Goal: Task Accomplishment & Management: Complete application form

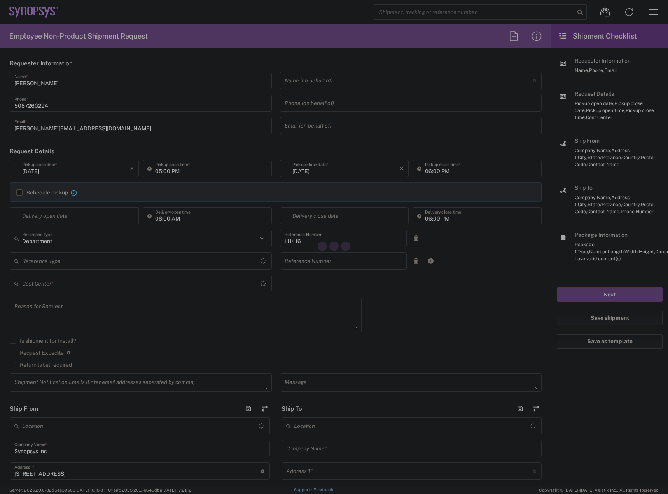
type input "US01, SIG, IT Platform Products 111416"
type input "[US_STATE]"
type input "[GEOGRAPHIC_DATA]"
type input "Delivered at Place"
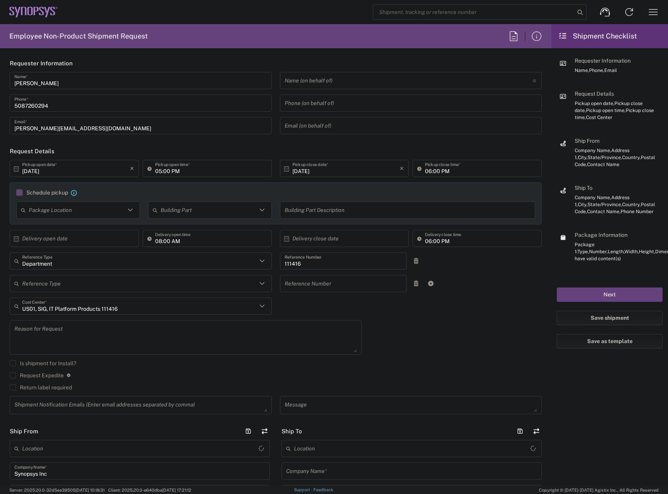
type input "[DATE]"
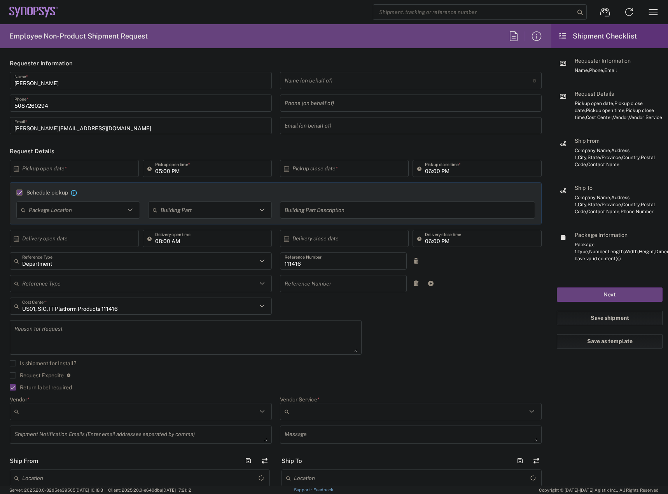
type input "05:00 PM"
type input "Department"
type input "1"
type input "Marlboro US04"
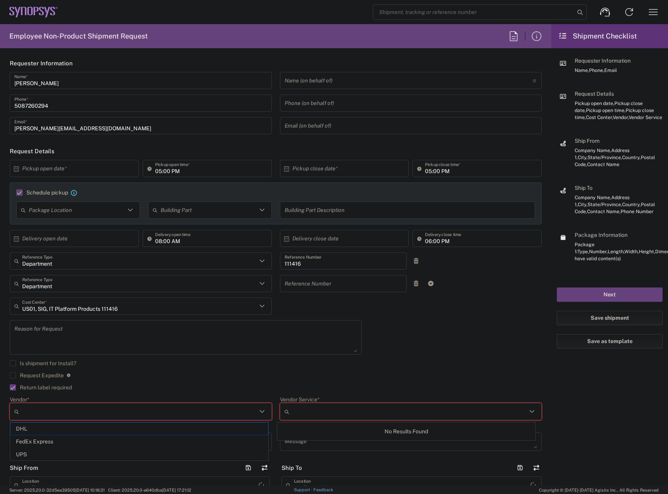
type input "FedEx Express"
type input "Sender/Shipper"
type input "[US_STATE]"
type input "Large Box"
type input "2Day"
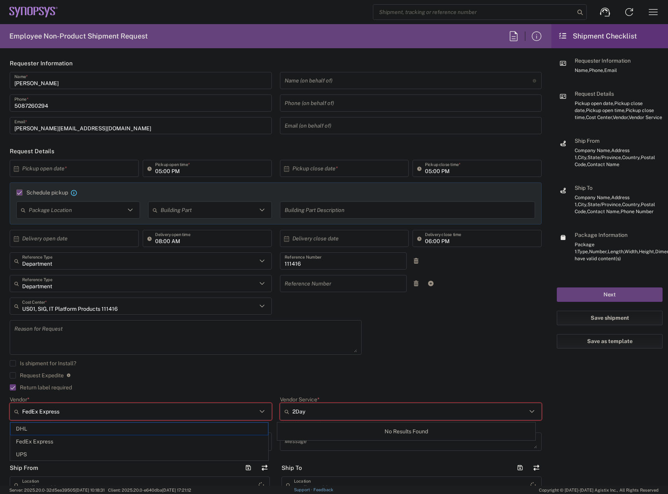
type textarea "Tech Refresh"
type input "5"
type input "Synopsys Inc"
click at [15, 171] on icon at bounding box center [16, 168] width 7 height 7
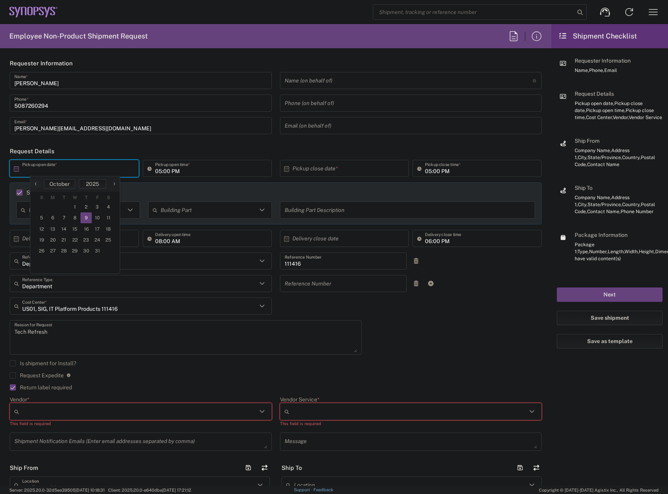
click at [90, 219] on span "9" at bounding box center [86, 217] width 11 height 11
type input "[DATE]"
click at [156, 172] on input "05:00 PM" at bounding box center [211, 169] width 112 height 14
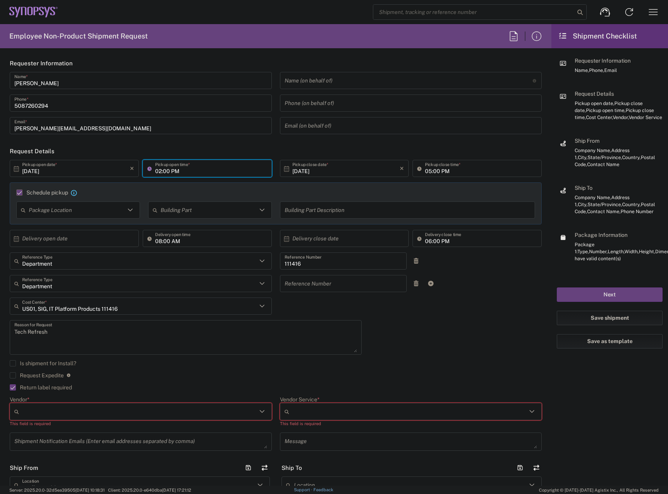
type input "02:00 PM"
click at [406, 188] on div "Schedule pickup When scheduling a pickup please be sure to meet the following c…" at bounding box center [276, 203] width 532 height 42
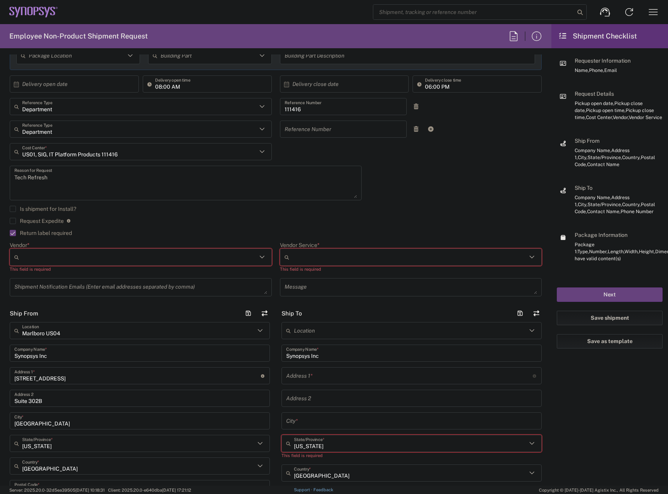
scroll to position [156, 0]
click at [142, 263] on div at bounding box center [141, 255] width 262 height 17
click at [106, 281] on span "FedEx Express" at bounding box center [139, 286] width 257 height 12
type input "FedEx Express"
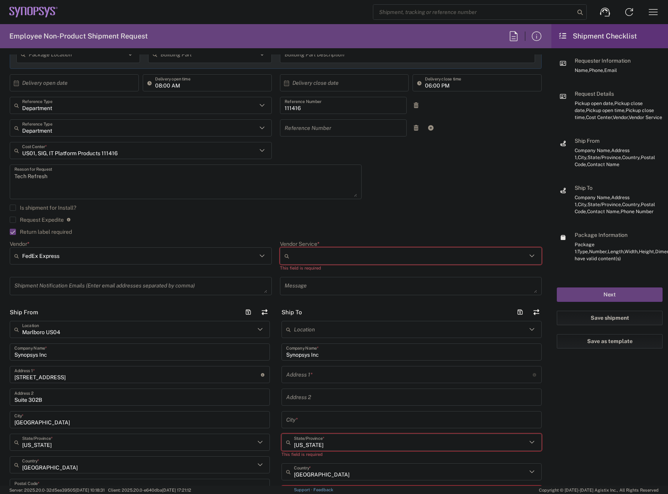
click at [311, 249] on div at bounding box center [411, 255] width 262 height 17
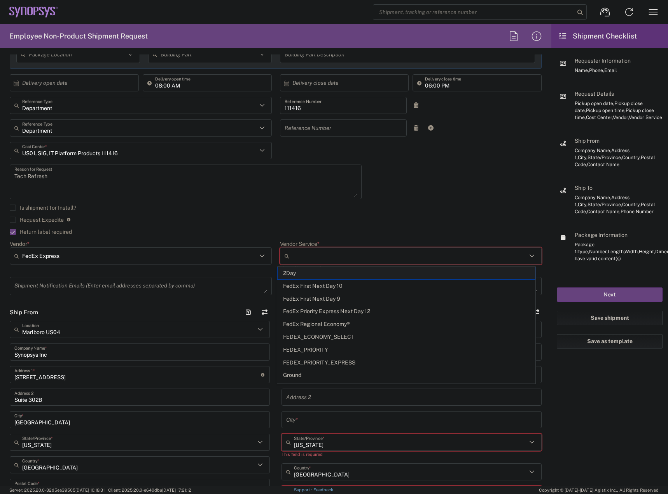
click at [314, 275] on span "2Day" at bounding box center [406, 273] width 257 height 12
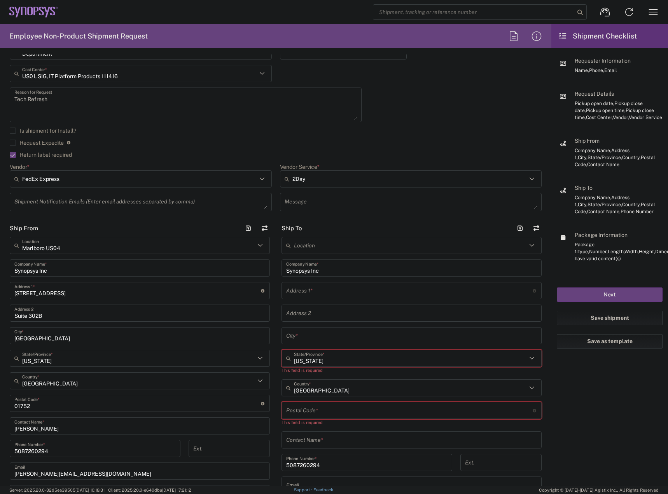
scroll to position [233, 0]
click at [338, 245] on input "text" at bounding box center [410, 245] width 233 height 14
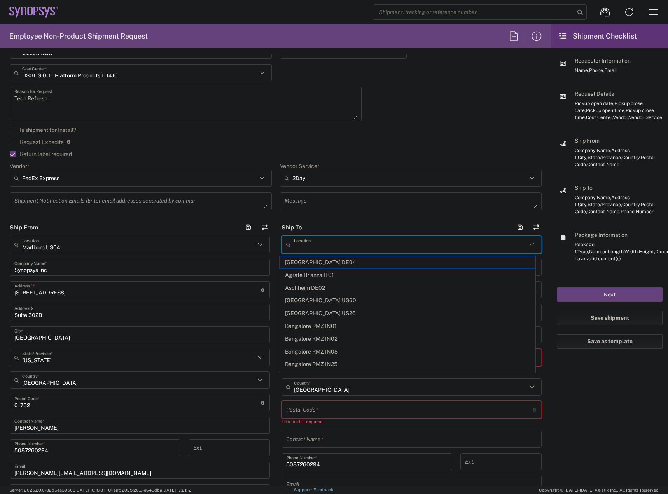
type input "2Day"
click at [370, 184] on input "2Day" at bounding box center [409, 178] width 235 height 12
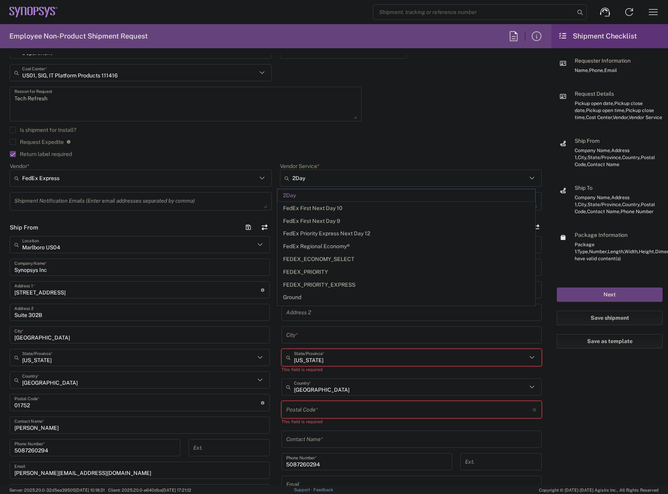
click at [366, 133] on agx-checkbox-control "Is shipment for Install?" at bounding box center [276, 130] width 532 height 6
click at [300, 289] on input "text" at bounding box center [409, 290] width 247 height 14
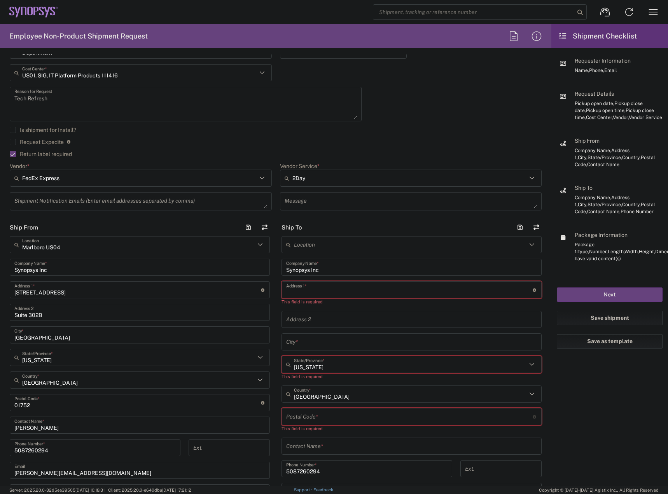
click at [312, 294] on input "text" at bounding box center [409, 290] width 247 height 14
click at [319, 292] on input "text" at bounding box center [409, 290] width 247 height 14
paste input "[GEOGRAPHIC_DATA][PERSON_NAME] Ct"
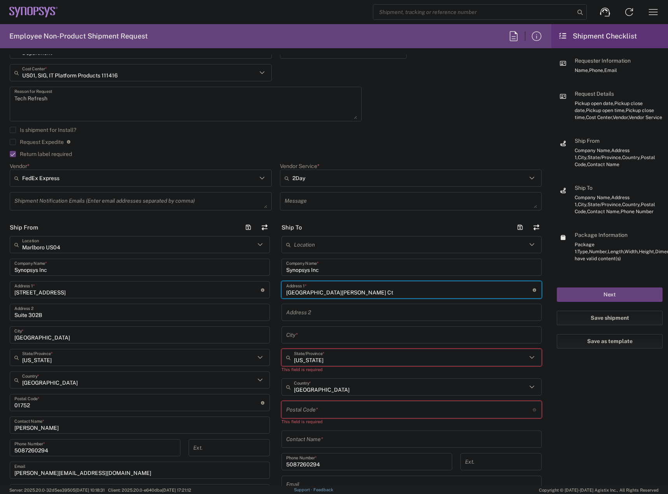
type input "[GEOGRAPHIC_DATA][PERSON_NAME] Ct"
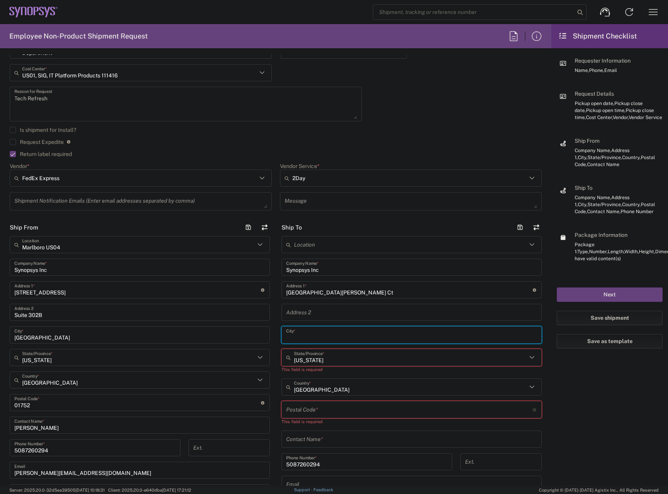
click at [313, 336] on input "text" at bounding box center [411, 335] width 251 height 14
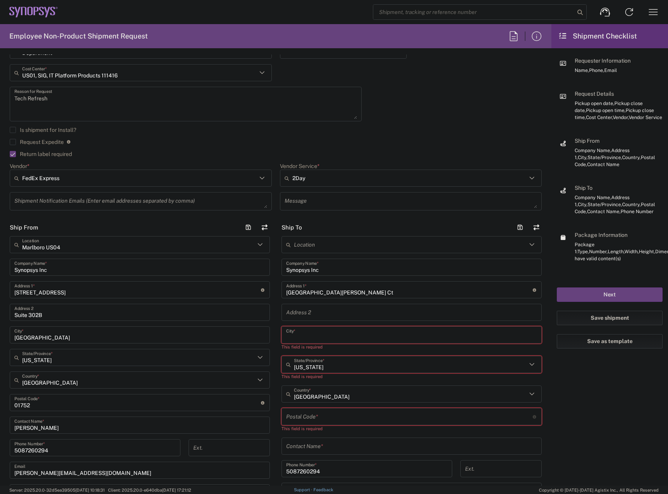
click at [307, 340] on input "text" at bounding box center [411, 335] width 251 height 14
paste input "[GEOGRAPHIC_DATA][PERSON_NAME]"
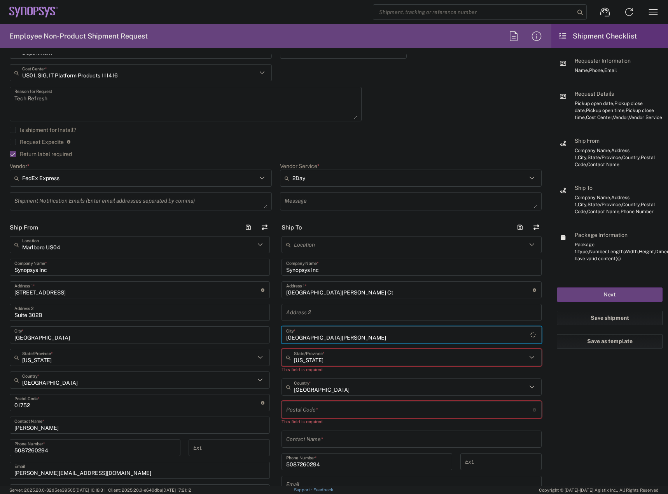
type input "[GEOGRAPHIC_DATA][PERSON_NAME]"
click at [314, 358] on input "text" at bounding box center [410, 358] width 233 height 14
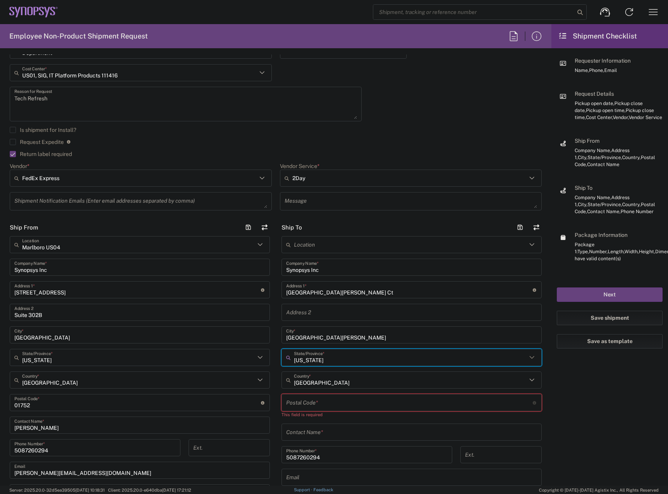
type input "[US_STATE]"
click at [318, 401] on input "undefined" at bounding box center [409, 403] width 247 height 14
click at [329, 403] on input "undefined" at bounding box center [409, 403] width 247 height 14
paste input "95120"
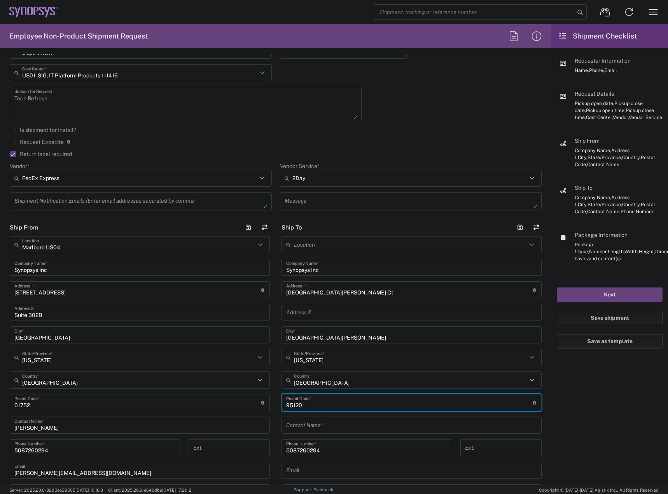
type input "95120"
click at [297, 429] on input "text" at bounding box center [411, 425] width 251 height 14
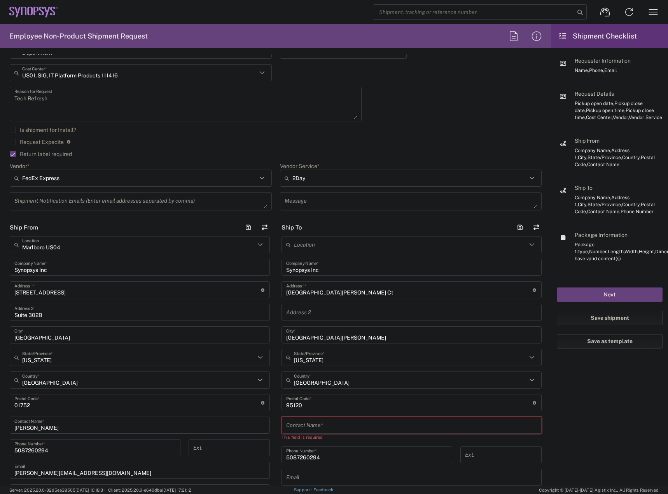
drag, startPoint x: 310, startPoint y: 427, endPoint x: 311, endPoint y: 435, distance: 8.3
click at [310, 427] on input "text" at bounding box center [411, 425] width 251 height 14
paste input "[PERSON_NAME]"
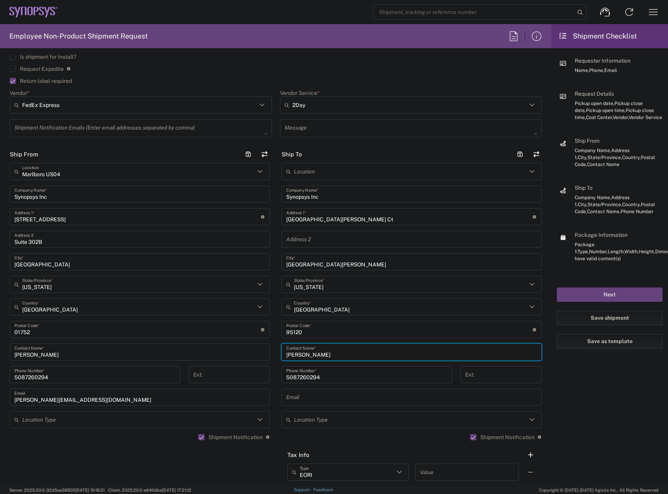
scroll to position [311, 0]
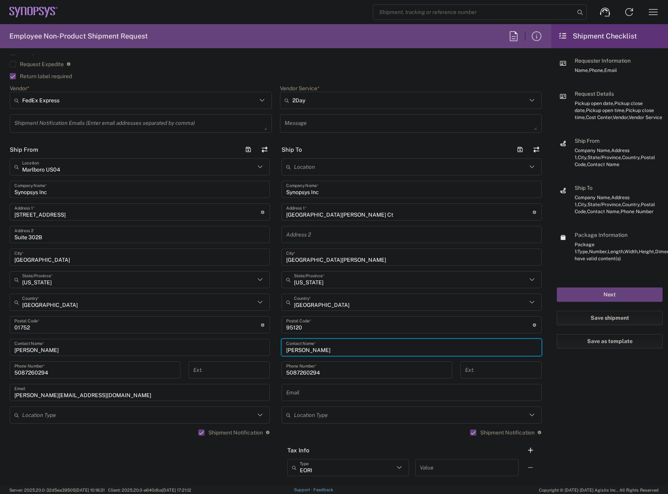
type input "[PERSON_NAME]"
click at [297, 394] on input "text" at bounding box center [411, 393] width 251 height 14
click at [301, 394] on input "text" at bounding box center [411, 393] width 251 height 14
paste input "[EMAIL_ADDRESS][DOMAIN_NAME]"
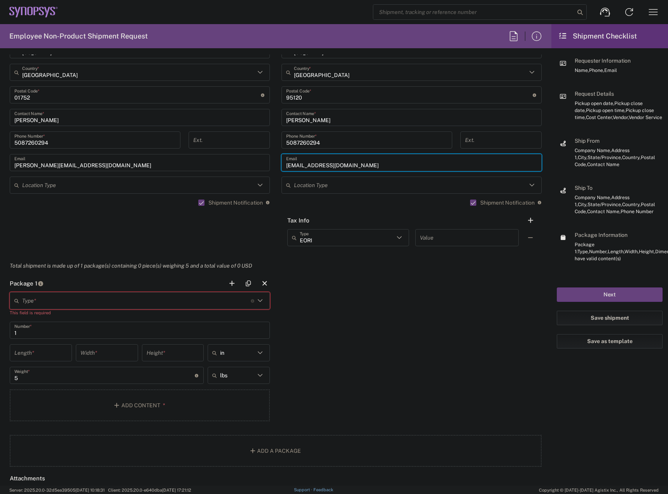
scroll to position [544, 0]
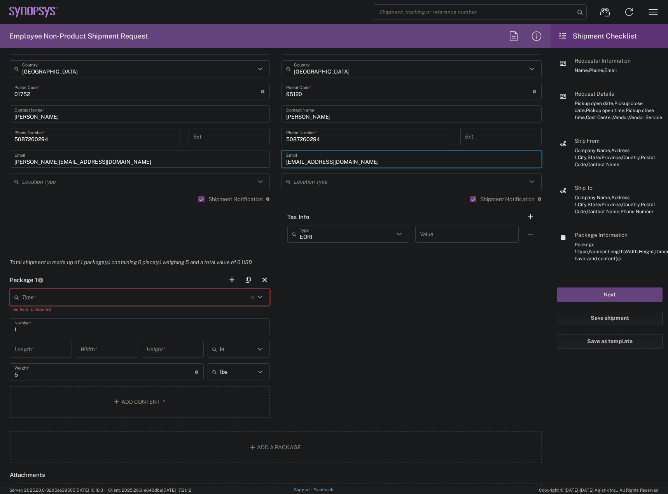
type input "[EMAIL_ADDRESS][DOMAIN_NAME]"
click at [135, 306] on div "Type * Material used to package goods" at bounding box center [140, 297] width 260 height 17
click at [50, 318] on span "Large Box" at bounding box center [139, 316] width 256 height 12
type input "Large Box"
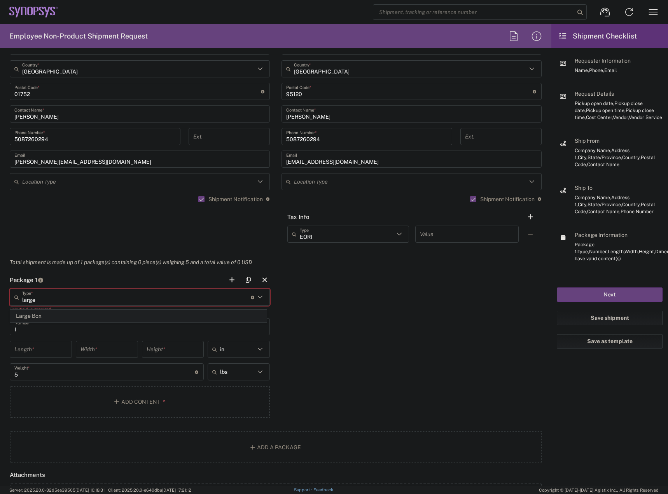
type input "17.5"
type input "12.5"
type input "3"
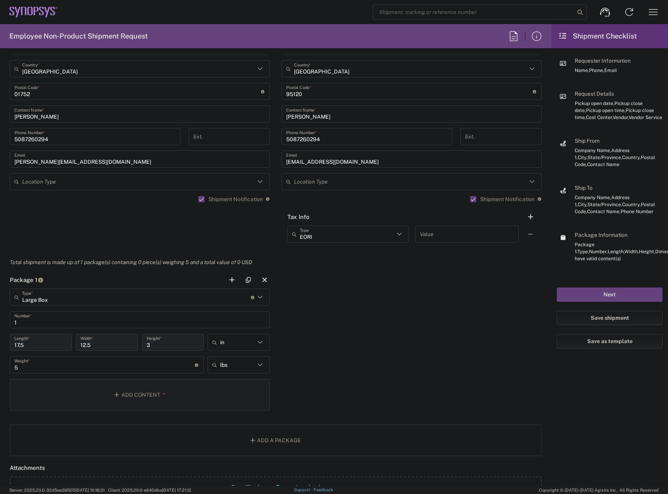
click at [78, 411] on button "Add Content *" at bounding box center [140, 395] width 260 height 32
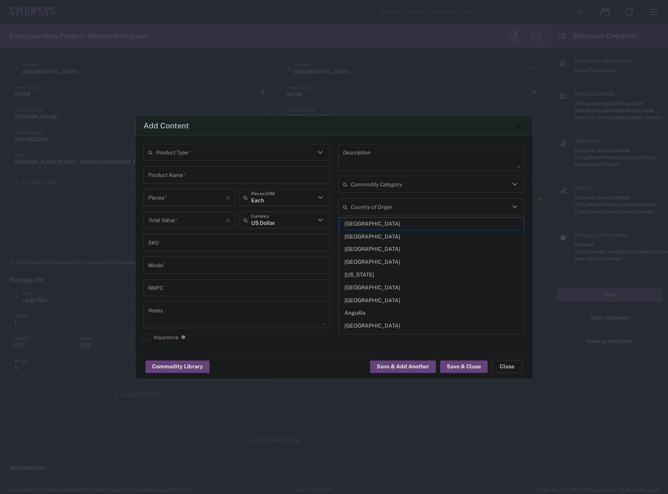
type input "[GEOGRAPHIC_DATA]"
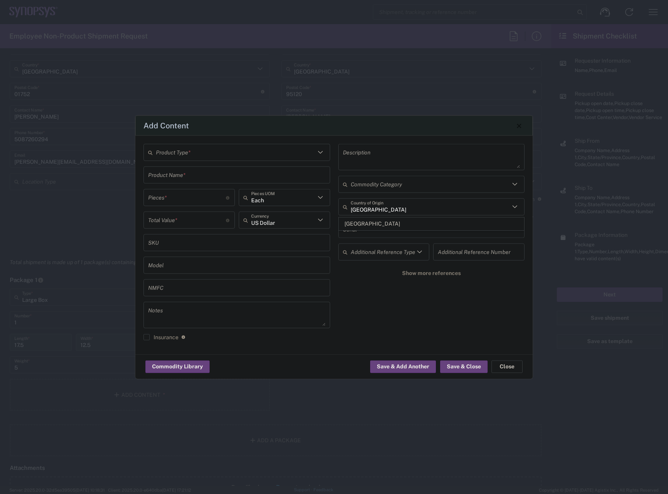
click at [233, 150] on input "text" at bounding box center [235, 152] width 159 height 14
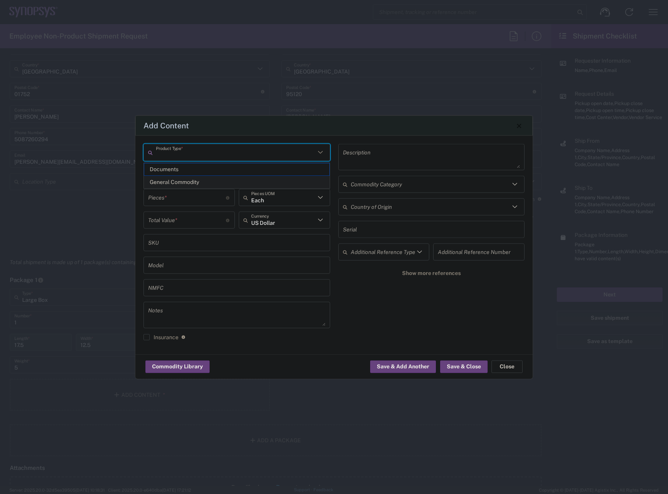
click at [205, 182] on span "General Commodity" at bounding box center [236, 182] width 185 height 12
type input "General Commodity"
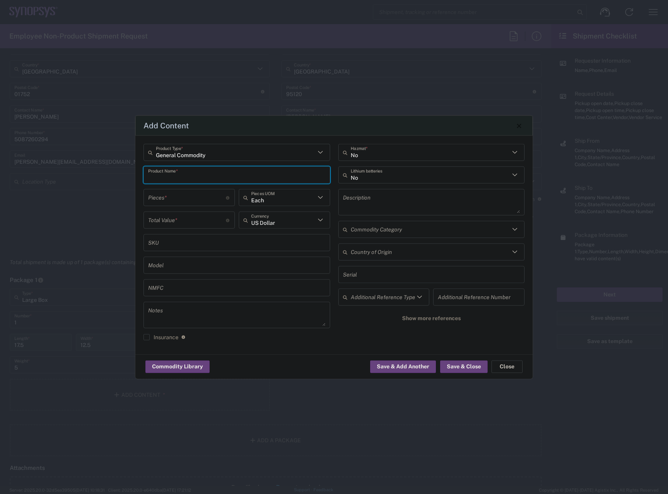
click at [201, 176] on input "text" at bounding box center [236, 175] width 177 height 14
drag, startPoint x: 201, startPoint y: 177, endPoint x: 9, endPoint y: 168, distance: 191.6
click at [11, 167] on div "Add Content General Commodity Product Type * e Product Name * Pieces * Number o…" at bounding box center [334, 247] width 668 height 494
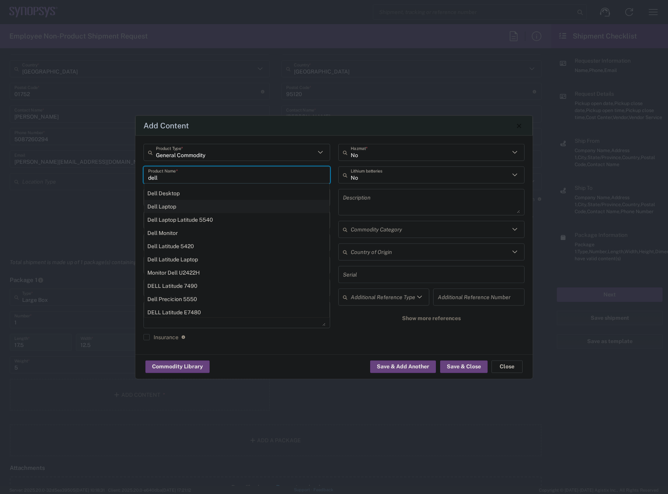
click at [180, 209] on div "Dell Laptop" at bounding box center [236, 206] width 185 height 13
type input "Dell Laptop"
type textarea "Dell Laptop"
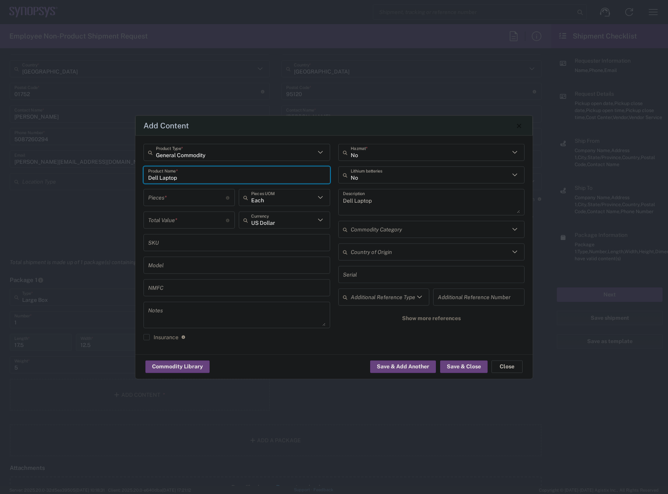
click at [183, 203] on input "number" at bounding box center [187, 198] width 78 height 14
type input "1"
click at [181, 215] on input "number" at bounding box center [187, 220] width 78 height 14
type input "950"
click at [393, 177] on input "text" at bounding box center [430, 175] width 159 height 14
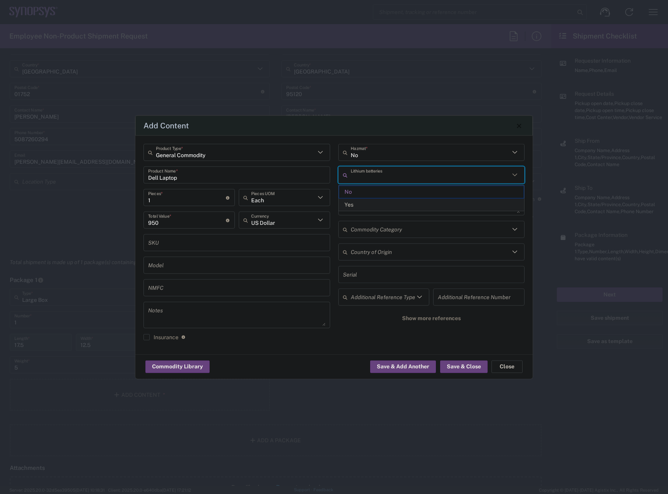
click at [380, 207] on span "Yes" at bounding box center [431, 205] width 185 height 12
type input "Yes"
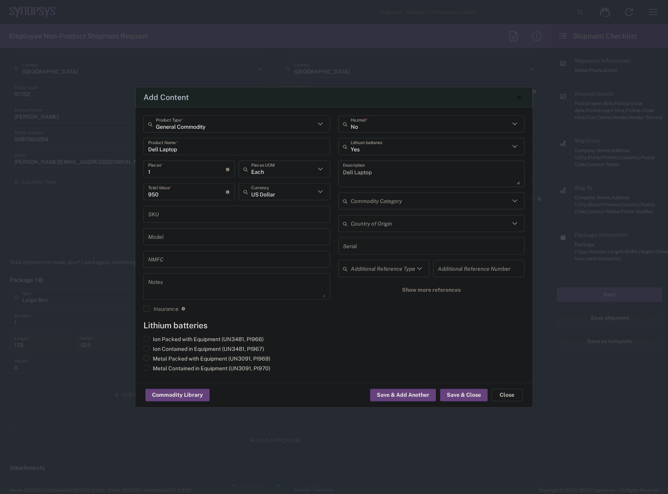
click at [156, 360] on input "Metal Packed with Equipment (UN3091, PI969)" at bounding box center [155, 357] width 5 height 5
radio input "true"
click at [465, 398] on button "Save & Close" at bounding box center [463, 395] width 47 height 12
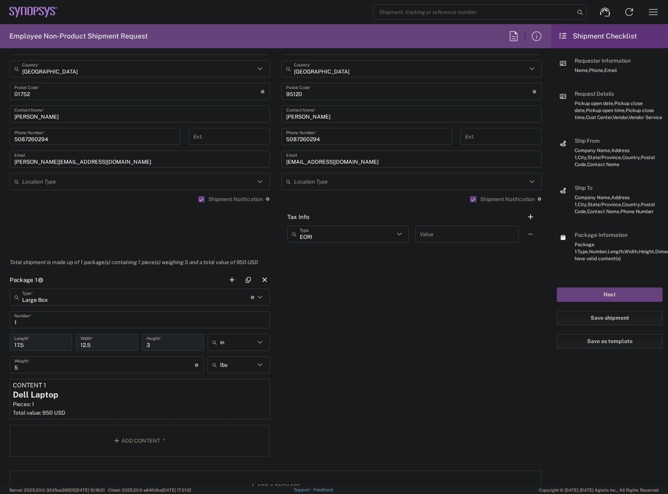
scroll to position [861, 0]
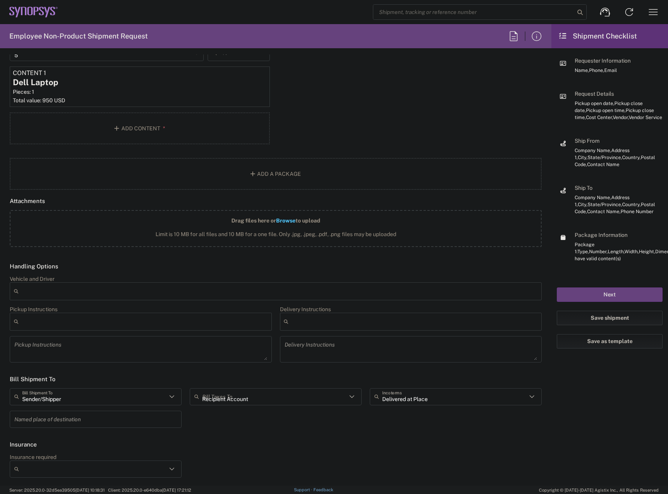
click at [263, 398] on input "Recipient Account" at bounding box center [274, 397] width 145 height 14
click at [234, 424] on span "Sender/Shipper" at bounding box center [273, 426] width 168 height 12
type input "Sender/Shipper"
click at [616, 297] on button "Next" at bounding box center [610, 294] width 106 height 14
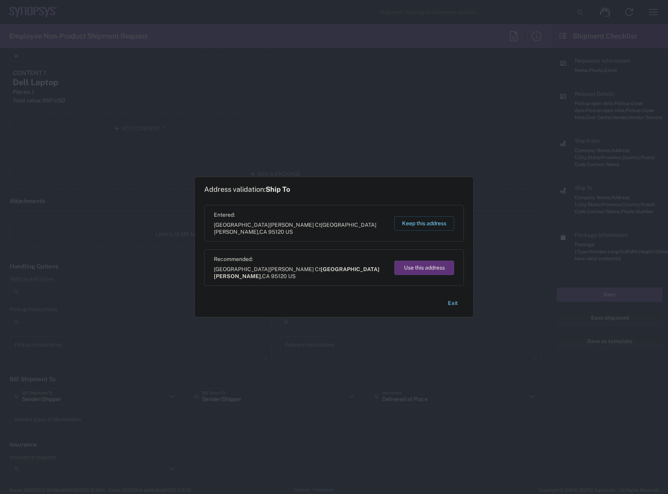
click at [434, 264] on button "Use this address" at bounding box center [424, 268] width 60 height 14
type input "[GEOGRAPHIC_DATA][PERSON_NAME]"
type input "[US_STATE]"
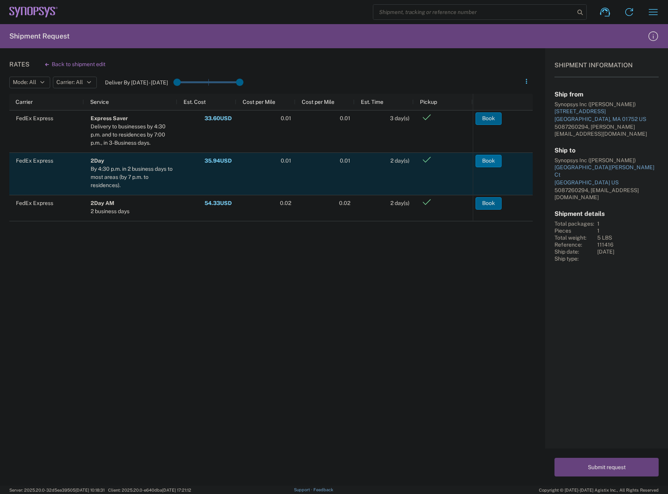
click at [496, 161] on button "Book" at bounding box center [489, 161] width 26 height 12
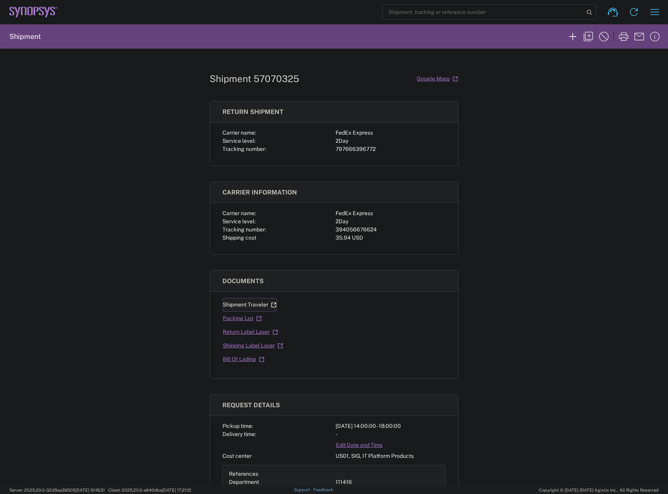
click at [249, 308] on link "Shipment Traveler" at bounding box center [249, 305] width 54 height 14
click at [238, 331] on link "Return Label Laser" at bounding box center [250, 332] width 56 height 14
click at [242, 347] on link "Shipping Label Laser" at bounding box center [252, 346] width 61 height 14
click at [591, 39] on icon "button" at bounding box center [588, 36] width 12 height 12
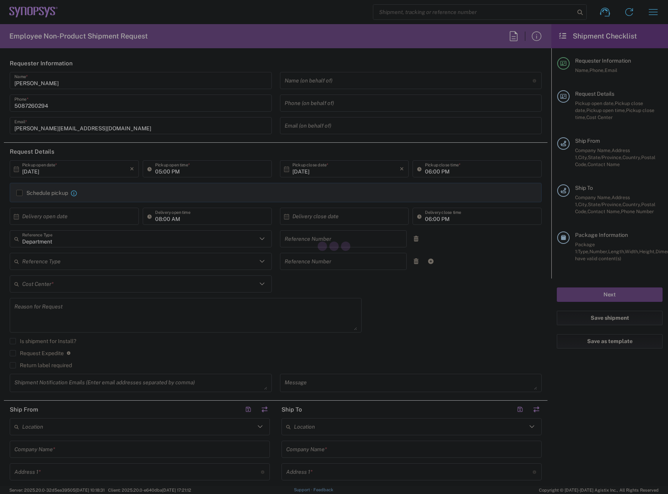
type input "[DATE]"
type input "02:00 PM"
type input "[DATE]"
type input "111416"
type textarea "Tech Refresh"
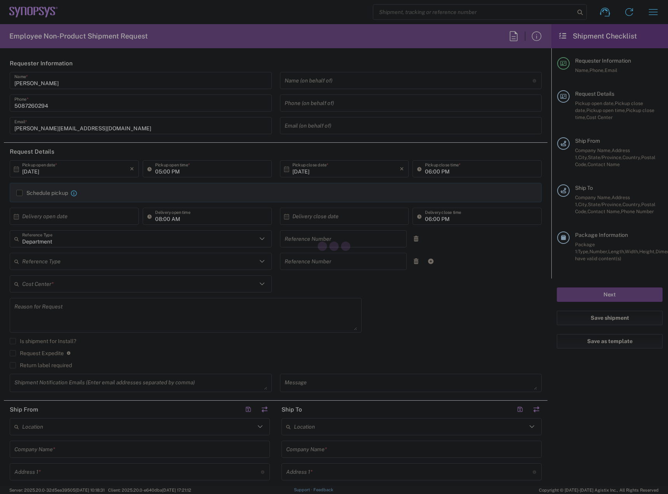
type input "Marlboro US04"
type input "Synopsys Inc"
type input "[STREET_ADDRESS]"
type input "Suite 302B"
type input "[GEOGRAPHIC_DATA]"
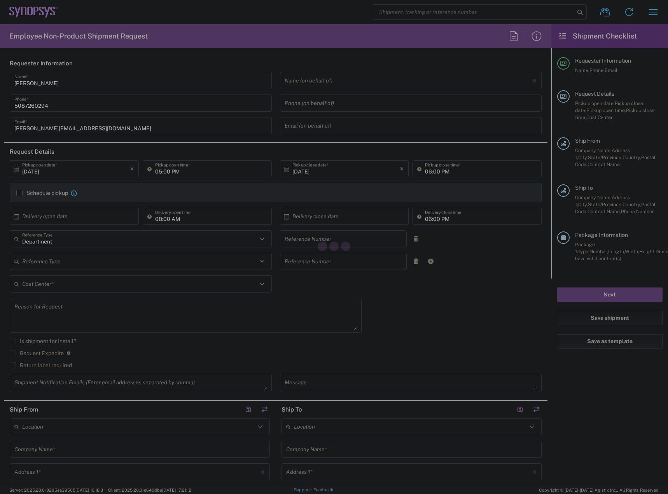
type input "[US_STATE]"
type input "01752"
type input "[PERSON_NAME]"
type input "[PERSON_NAME][EMAIL_ADDRESS][DOMAIN_NAME]"
type input "Synopsys Inc"
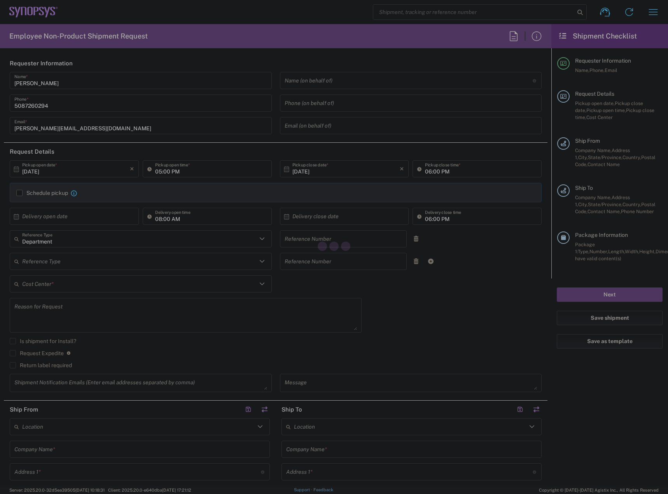
type input "[GEOGRAPHIC_DATA][PERSON_NAME] Ct"
type input "[GEOGRAPHIC_DATA][PERSON_NAME]"
type input "[US_STATE]"
type input "95120"
type input "[PERSON_NAME]"
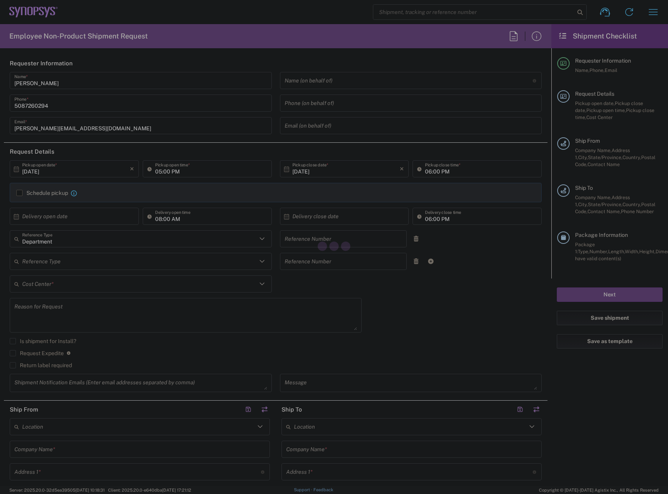
type input "[EMAIL_ADDRESS][DOMAIN_NAME]"
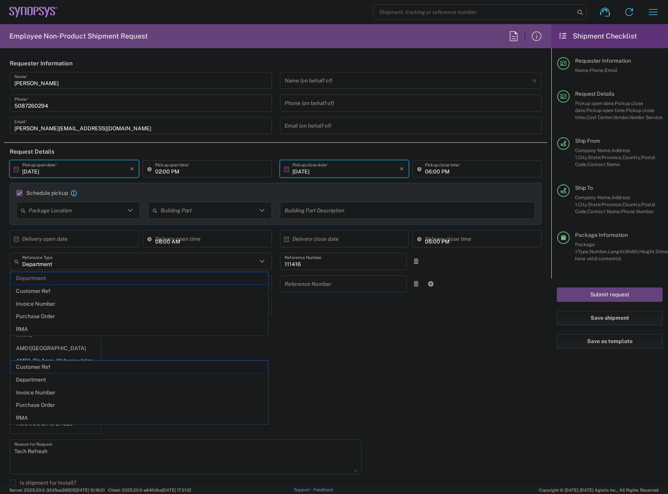
type input "05:00 PM"
type input "US01, SIG, IT Platform Products 111416"
type input "2Day"
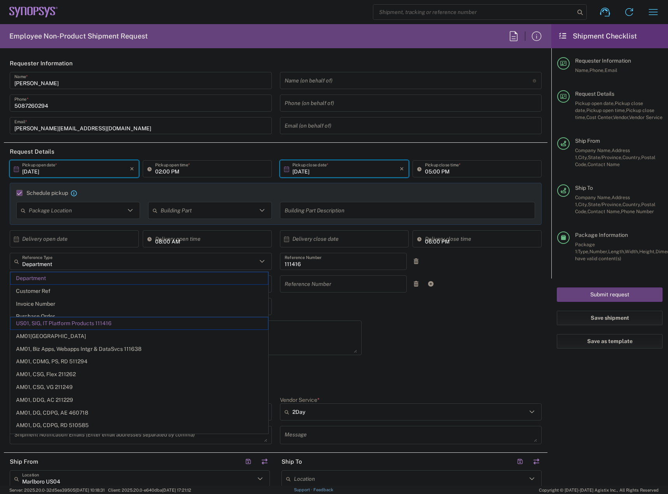
type input "Department"
type input "[DATE]"
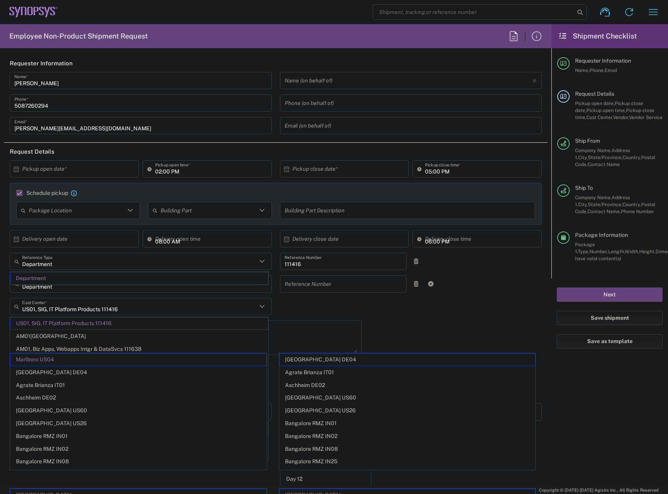
type input "[US_STATE]"
type input "Marlboro US04"
type input "[DATE]"
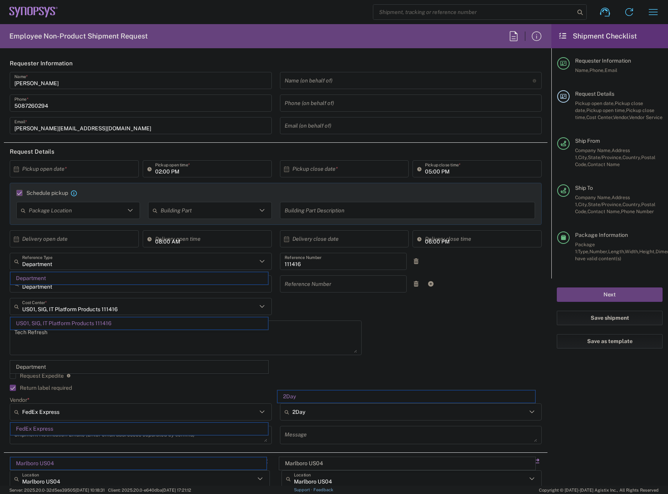
type input "Sender/Shipper"
click at [16, 169] on icon at bounding box center [16, 169] width 7 height 7
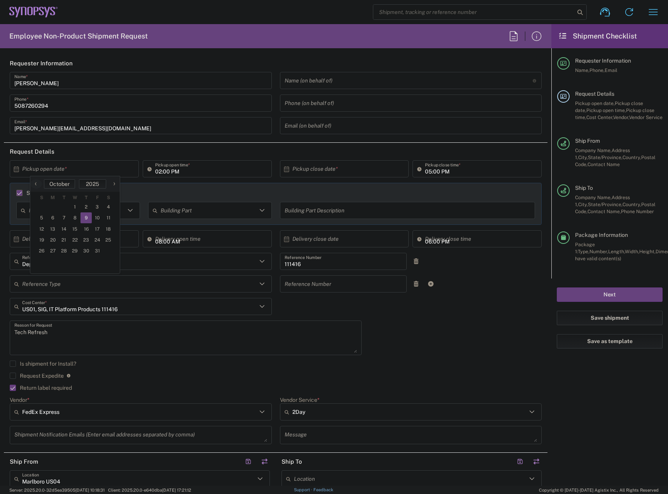
click at [88, 218] on span "9" at bounding box center [86, 217] width 11 height 11
type input "[DATE]"
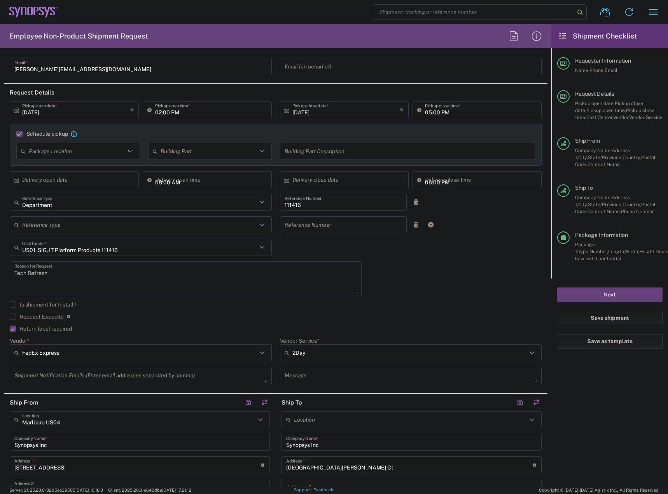
scroll to position [78, 0]
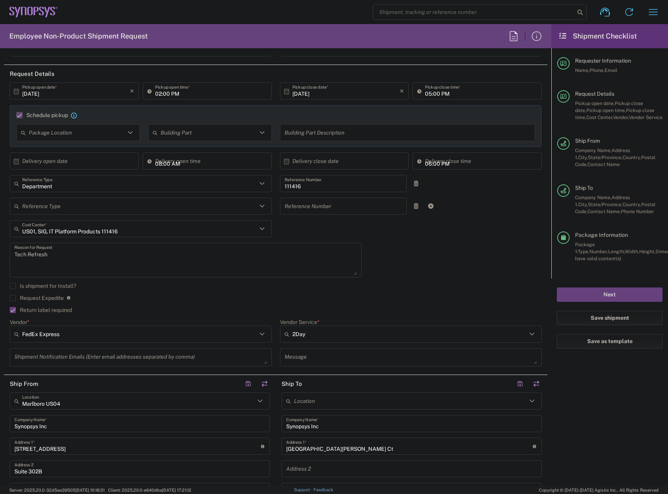
click at [451, 273] on div "[DATE] × Pickup open date * Cancel Apply 02:00 PM Pickup open time * [DATE] × P…" at bounding box center [276, 226] width 540 height 289
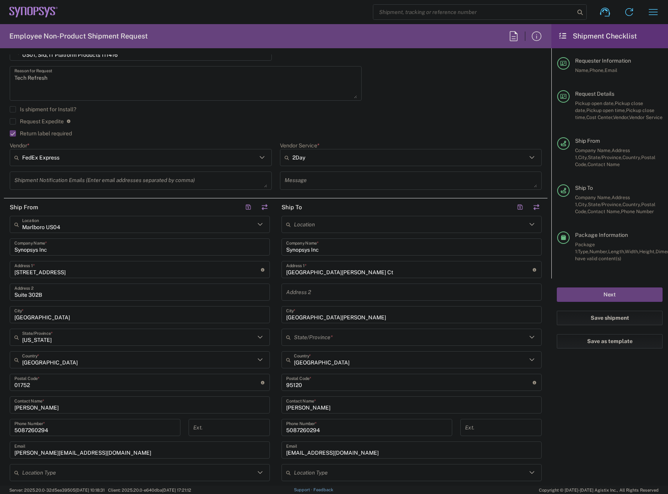
scroll to position [272, 0]
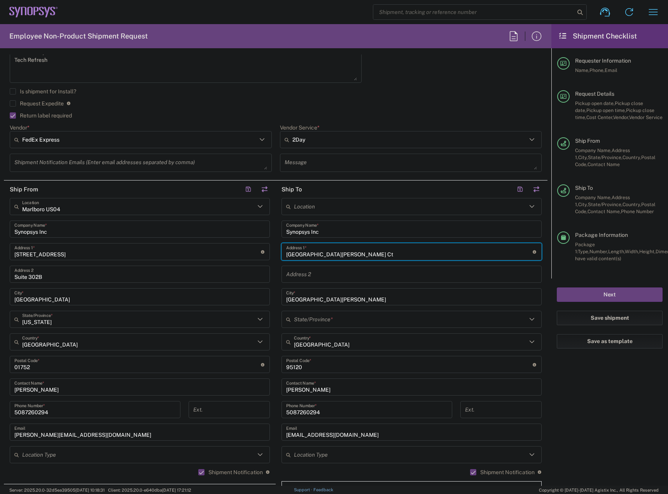
drag, startPoint x: 384, startPoint y: 256, endPoint x: 228, endPoint y: 250, distance: 156.5
click at [228, 251] on div "Ship From [GEOGRAPHIC_DATA] [GEOGRAPHIC_DATA] Location Marlboro US04 Synopsys I…" at bounding box center [276, 353] width 544 height 347
paste input "[PERSON_NAME][GEOGRAPHIC_DATA][PERSON_NAME]"
type input "[STREET_ADDRESS][PERSON_NAME][PERSON_NAME]"
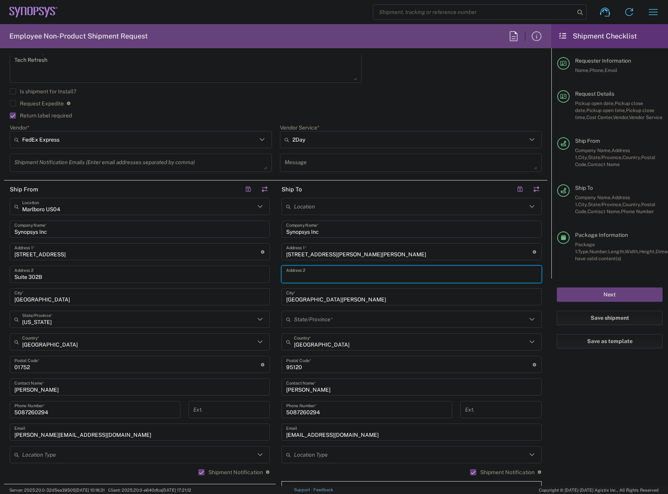
click at [313, 271] on input "text" at bounding box center [411, 275] width 251 height 14
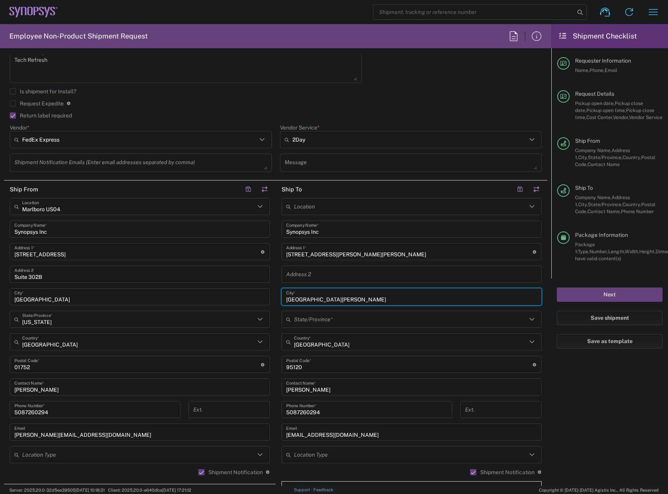
drag, startPoint x: 334, startPoint y: 301, endPoint x: 221, endPoint y: 310, distance: 113.9
click at [221, 310] on div "Ship From [GEOGRAPHIC_DATA] [GEOGRAPHIC_DATA] Location Marlboro US04 Synopsys I…" at bounding box center [276, 353] width 544 height 347
paste input "[PERSON_NAME]"
type input "[PERSON_NAME]"
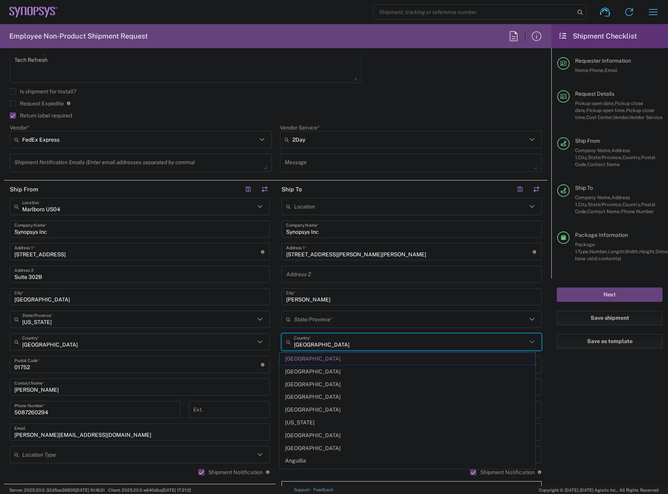
drag, startPoint x: 324, startPoint y: 342, endPoint x: 190, endPoint y: 352, distance: 134.6
click at [190, 352] on div "Ship From [GEOGRAPHIC_DATA] [GEOGRAPHIC_DATA] Location Marlboro US04 Synopsys I…" at bounding box center [276, 353] width 544 height 347
type input "new"
drag, startPoint x: 312, startPoint y: 341, endPoint x: 191, endPoint y: 343, distance: 120.6
click at [194, 344] on div "Ship From [GEOGRAPHIC_DATA] [GEOGRAPHIC_DATA] Location Marlboro US04 Synopsys I…" at bounding box center [276, 353] width 544 height 347
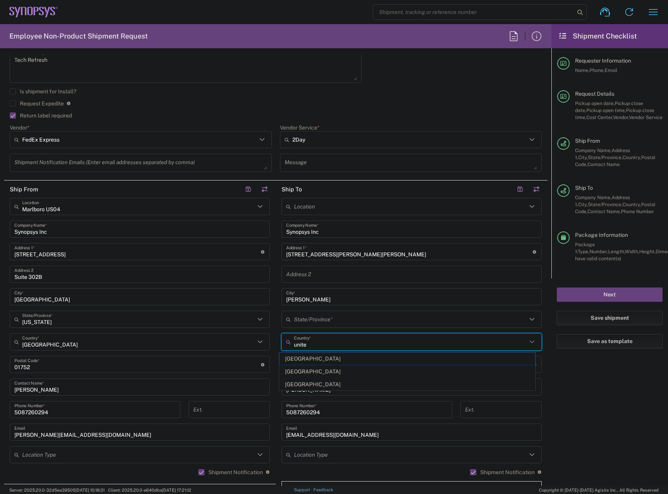
type input "united"
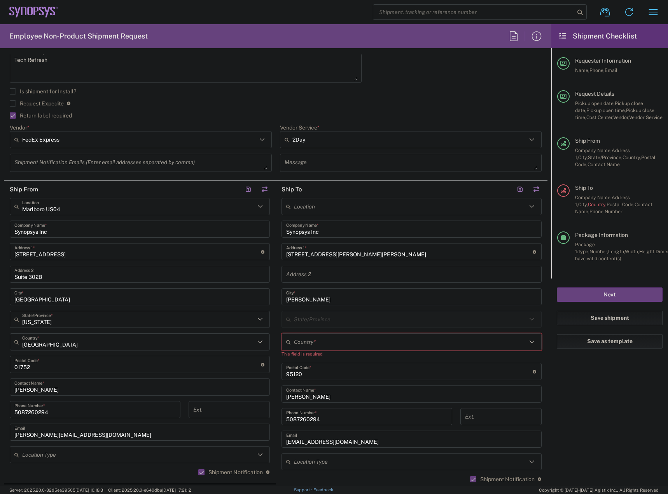
click at [307, 337] on input "text" at bounding box center [410, 342] width 233 height 14
click at [313, 410] on span "[GEOGRAPHIC_DATA]" at bounding box center [408, 410] width 256 height 12
type input "[GEOGRAPHIC_DATA]"
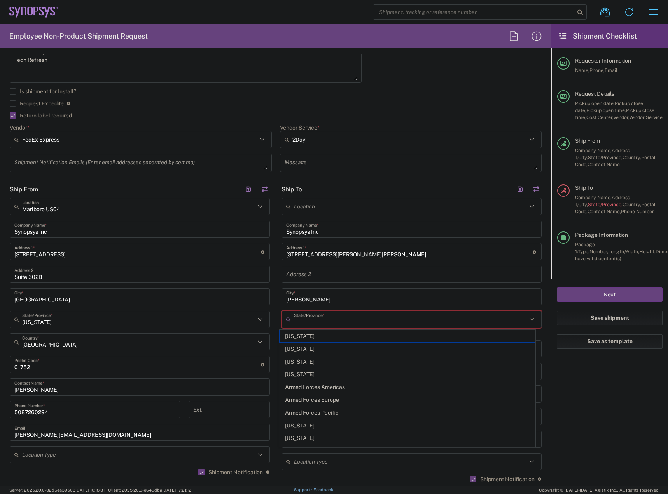
click at [329, 318] on input "text" at bounding box center [410, 320] width 233 height 14
click at [326, 336] on span "[US_STATE]" at bounding box center [408, 336] width 256 height 12
type input "[US_STATE]"
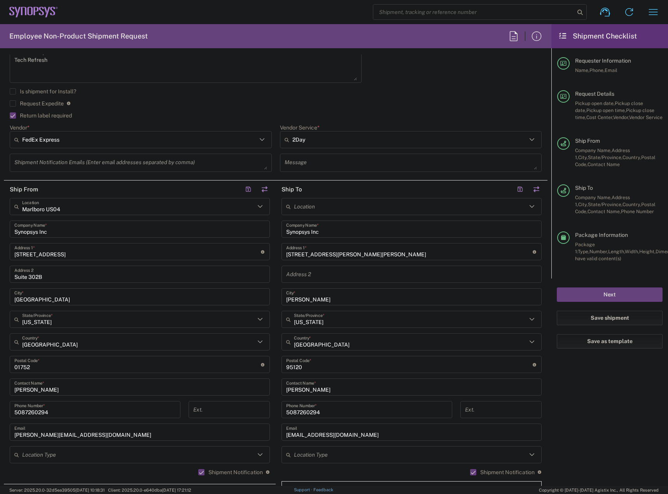
click at [295, 364] on input "undefined" at bounding box center [409, 365] width 247 height 14
paste input "03087"
type input "03087"
drag, startPoint x: 327, startPoint y: 390, endPoint x: 223, endPoint y: 389, distance: 103.9
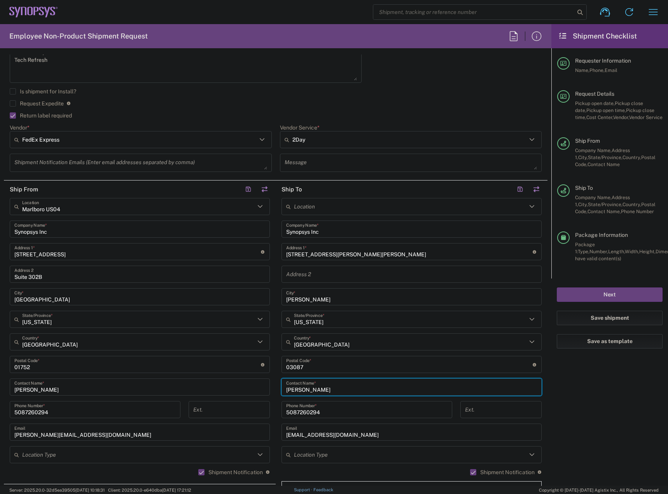
click at [236, 386] on div "Ship From [GEOGRAPHIC_DATA] [GEOGRAPHIC_DATA] Location Marlboro US04 Synopsys I…" at bounding box center [276, 353] width 544 height 347
paste input "[PERSON_NAME]"
type input "[PERSON_NAME]"
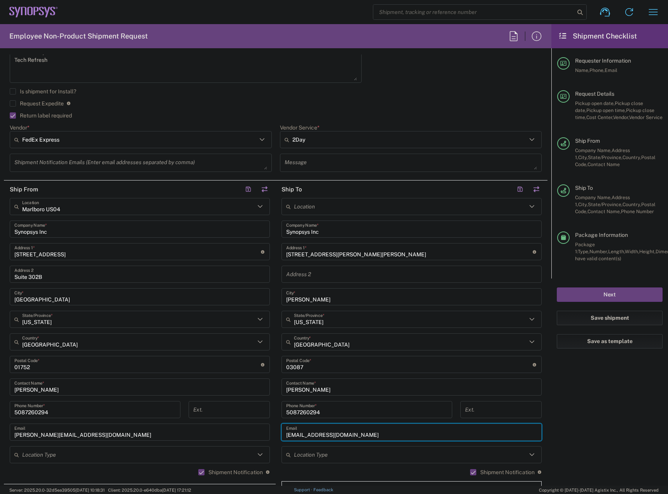
click at [376, 432] on input "[EMAIL_ADDRESS][DOMAIN_NAME]" at bounding box center [411, 432] width 251 height 14
drag, startPoint x: 376, startPoint y: 432, endPoint x: 205, endPoint y: 443, distance: 171.1
click at [205, 443] on div "Ship From [GEOGRAPHIC_DATA] [GEOGRAPHIC_DATA] Location Marlboro US04 Synopsys I…" at bounding box center [276, 353] width 544 height 347
paste input "[PERSON_NAME].[PERSON_NAME]"
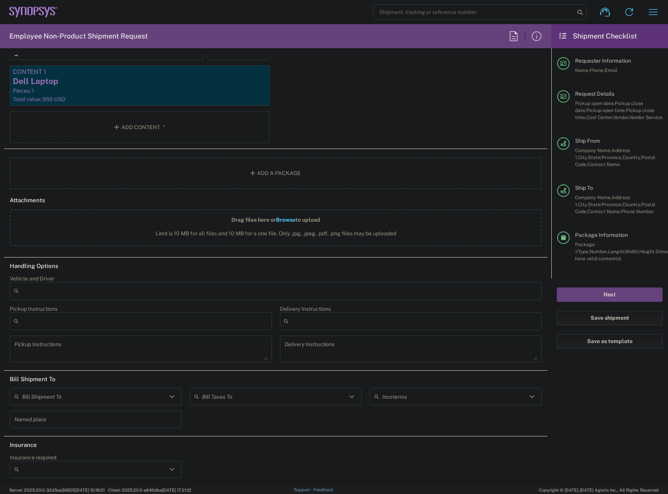
scroll to position [861, 0]
type input "[PERSON_NAME][EMAIL_ADDRESS][PERSON_NAME][DOMAIN_NAME]"
click at [273, 399] on input "text" at bounding box center [274, 396] width 145 height 14
click at [264, 421] on span "Sender/Shipper" at bounding box center [273, 426] width 168 height 12
type input "Sender/Shipper"
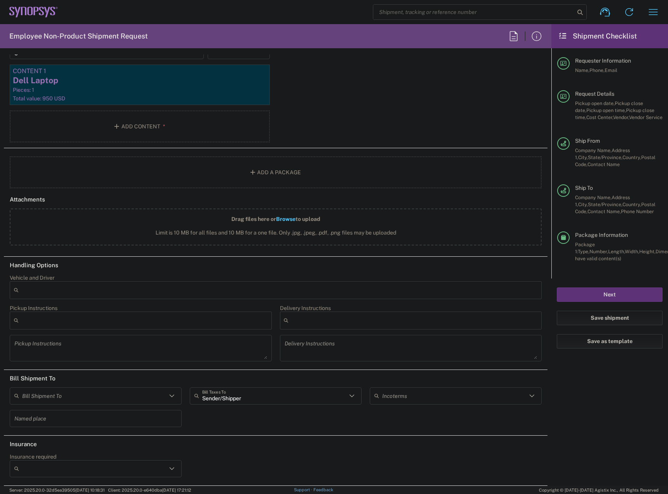
click at [584, 292] on button "Next" at bounding box center [610, 294] width 106 height 14
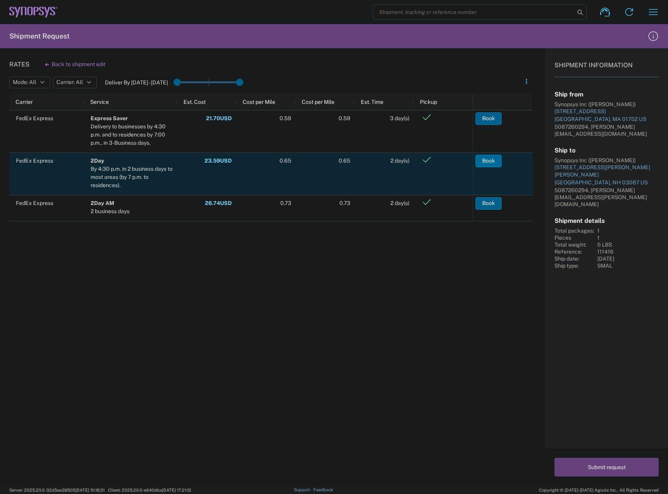
click at [499, 160] on button "Book" at bounding box center [489, 161] width 26 height 12
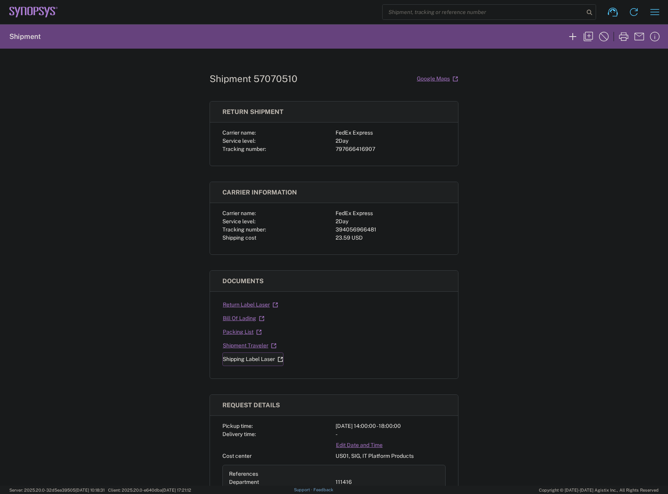
click at [249, 358] on link "Shipping Label Laser" at bounding box center [252, 359] width 61 height 14
click at [244, 304] on link "Return Label Laser" at bounding box center [250, 305] width 56 height 14
